Goal: Task Accomplishment & Management: Use online tool/utility

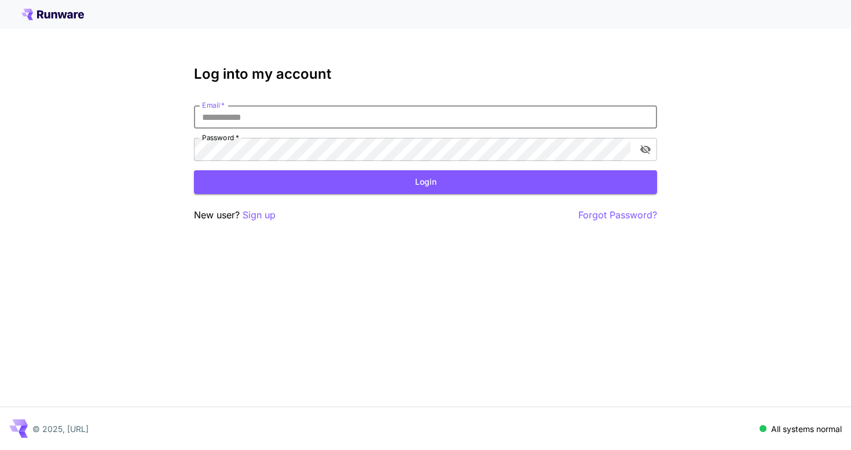
type input "**********"
click at [266, 177] on button "Login" at bounding box center [425, 182] width 463 height 24
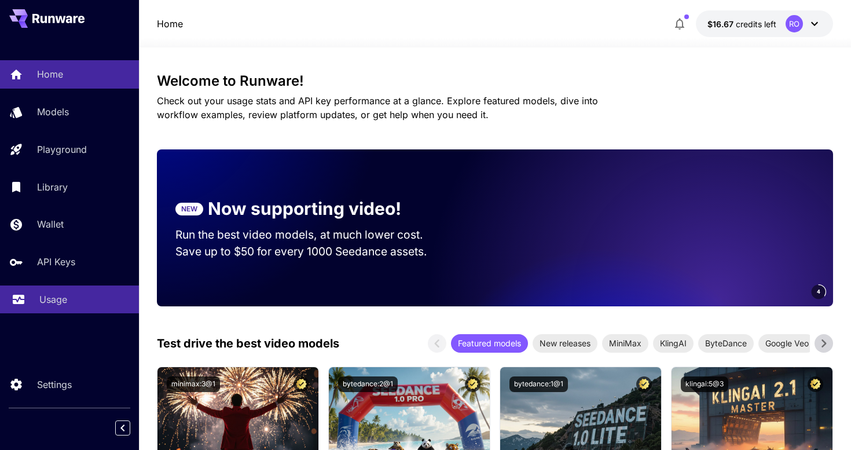
click at [49, 307] on link "Usage" at bounding box center [69, 299] width 139 height 28
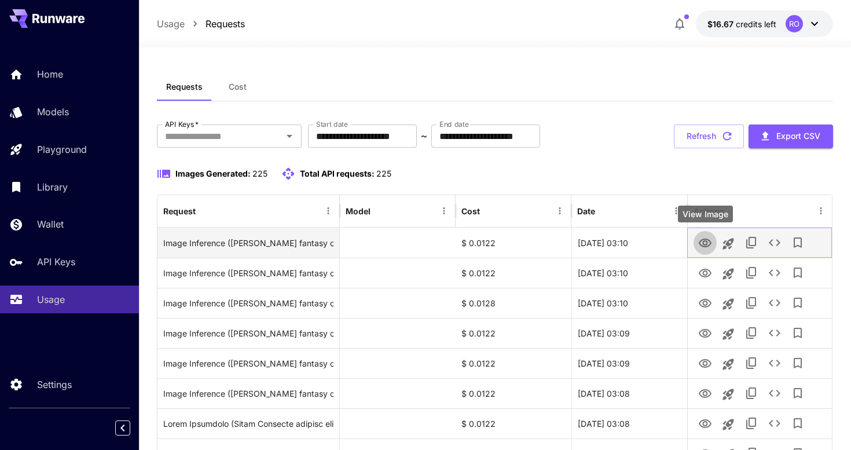
click at [705, 243] on icon "View Image" at bounding box center [705, 243] width 14 height 14
